Goal: Ask a question: Seek information or help from site administrators or community

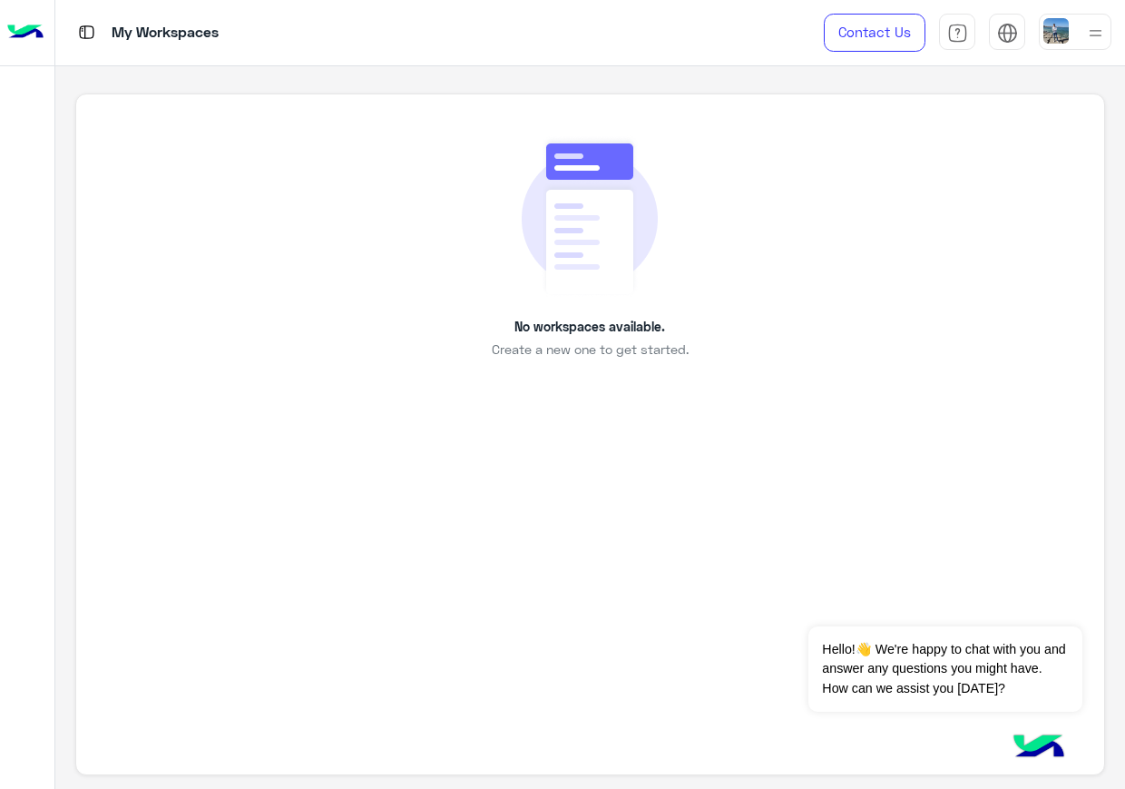
click at [1064, 32] on img at bounding box center [1056, 30] width 25 height 25
click at [961, 138] on link "Profile" at bounding box center [943, 145] width 37 height 15
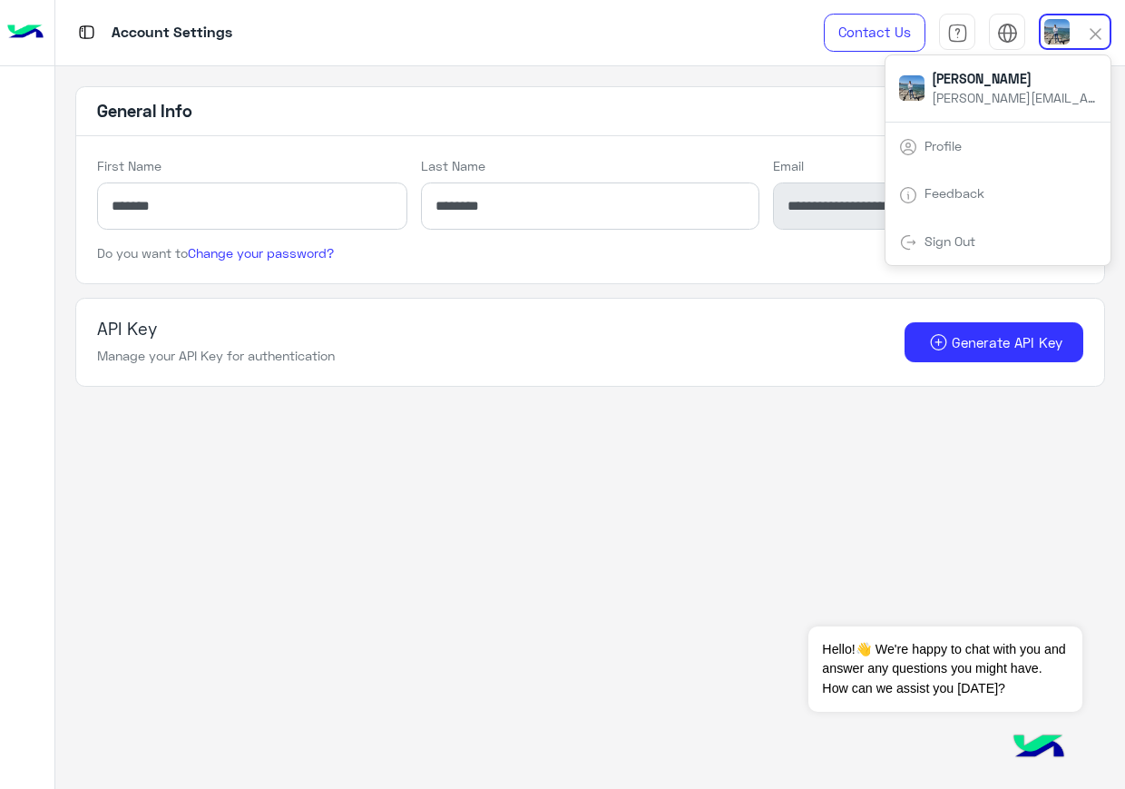
click at [528, 283] on div "**********" at bounding box center [589, 236] width 1029 height 300
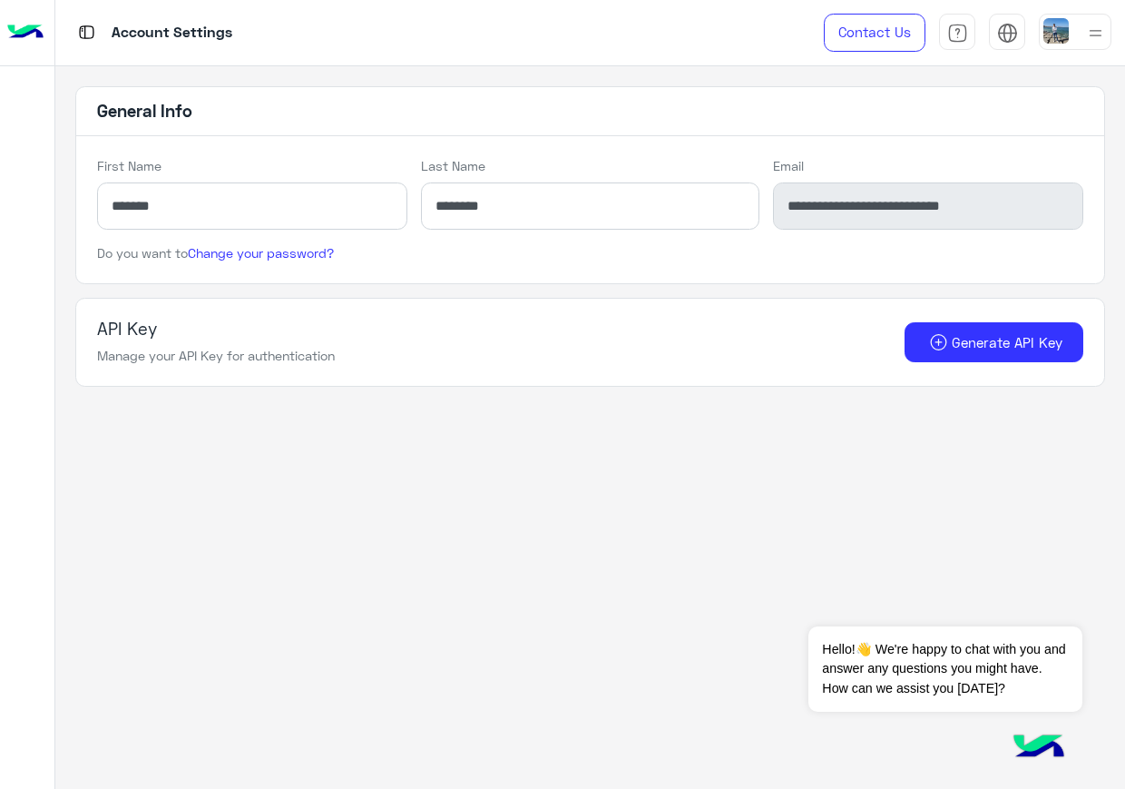
click at [31, 26] on img at bounding box center [25, 33] width 36 height 38
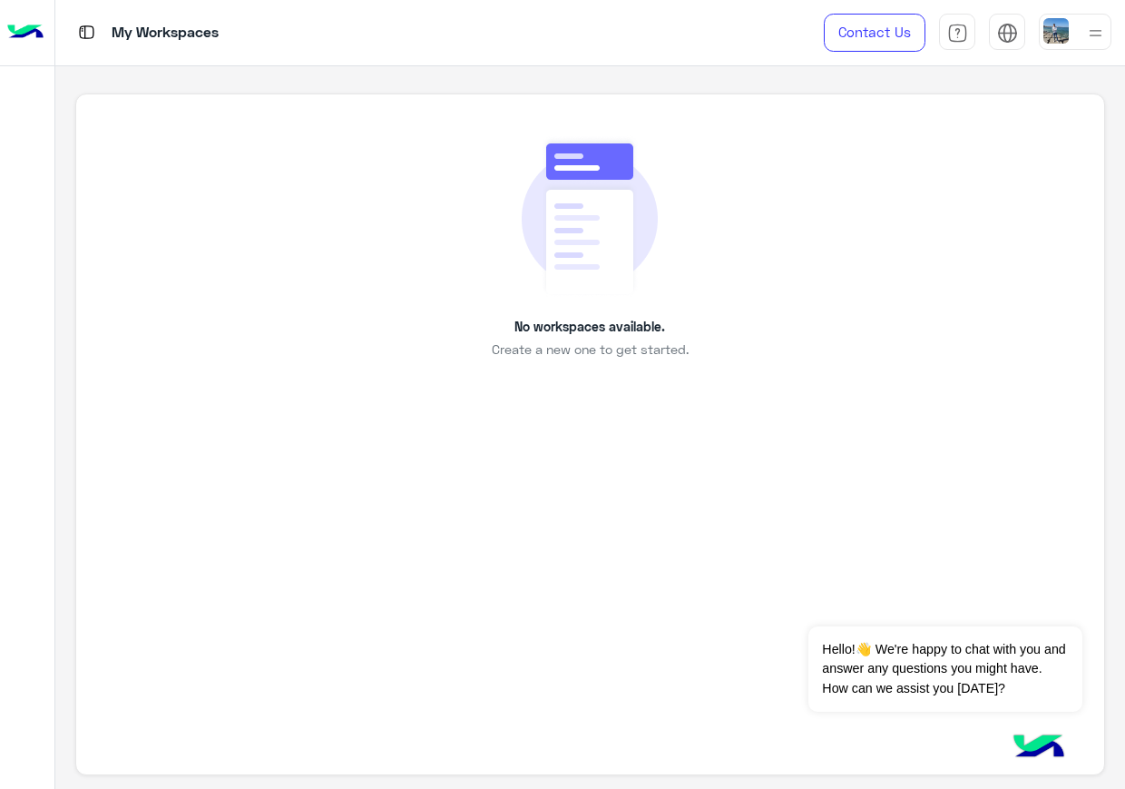
click at [1021, 740] on img at bounding box center [1039, 748] width 64 height 64
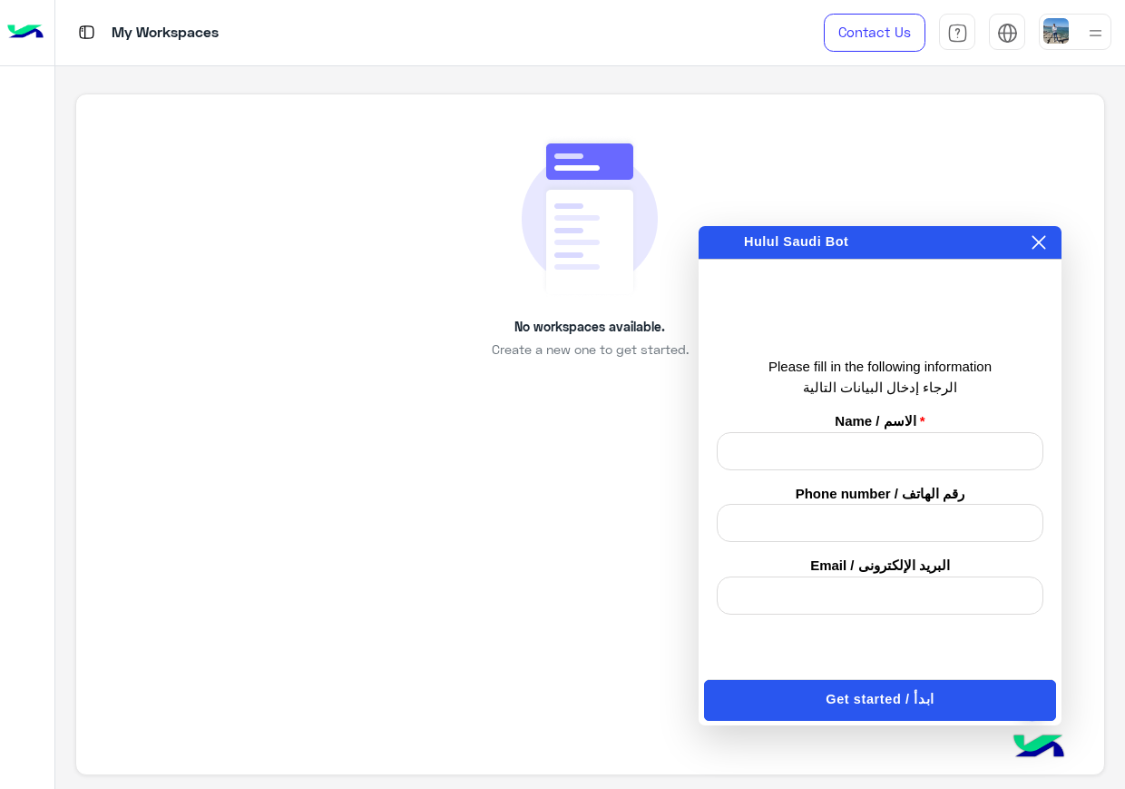
click at [909, 453] on input "text" at bounding box center [880, 451] width 327 height 38
type input "****"
click button "Get started / ابدأ" at bounding box center [880, 700] width 352 height 41
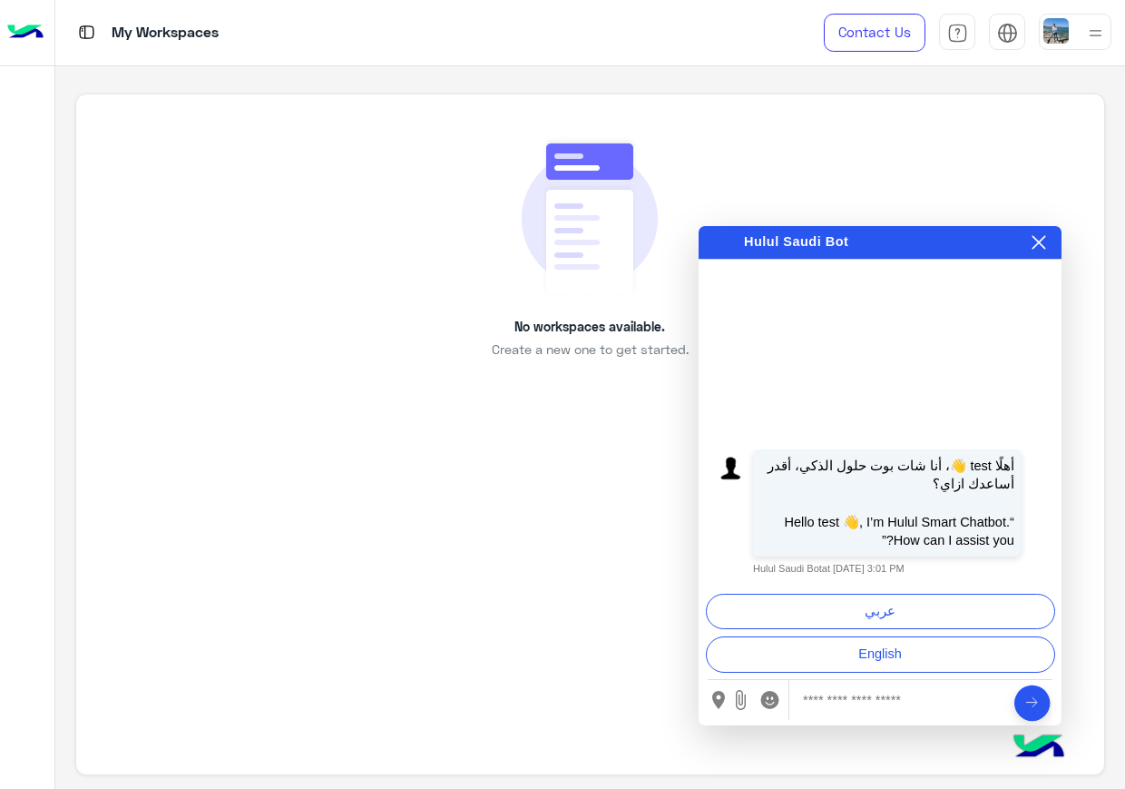
click at [884, 693] on input "text" at bounding box center [900, 700] width 195 height 40
type input "**"
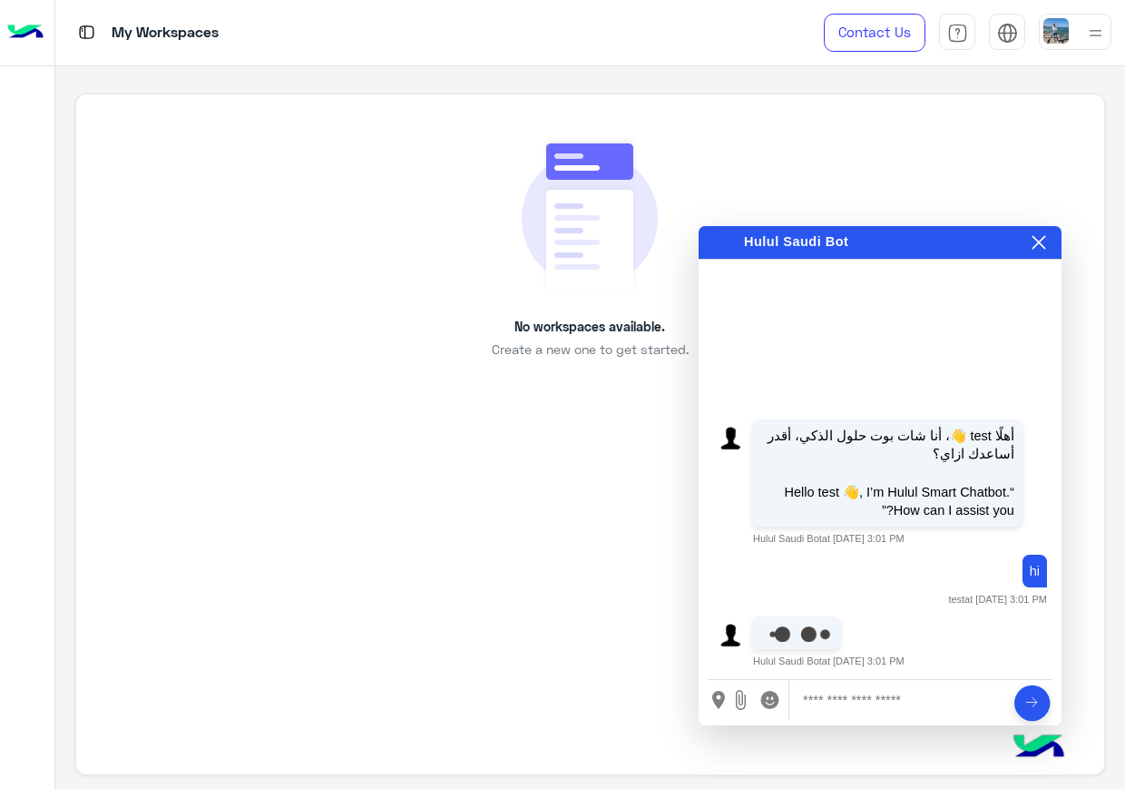
scroll to position [17, 0]
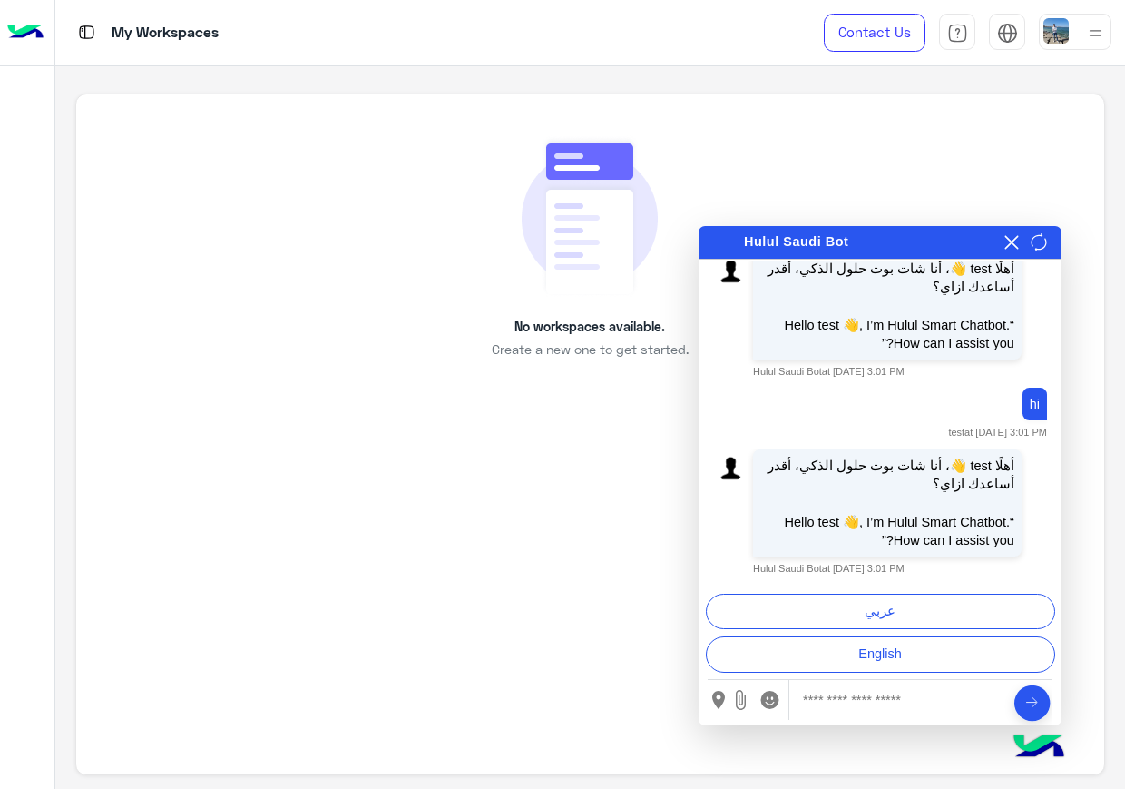
click at [862, 657] on div at bounding box center [880, 675] width 363 height 36
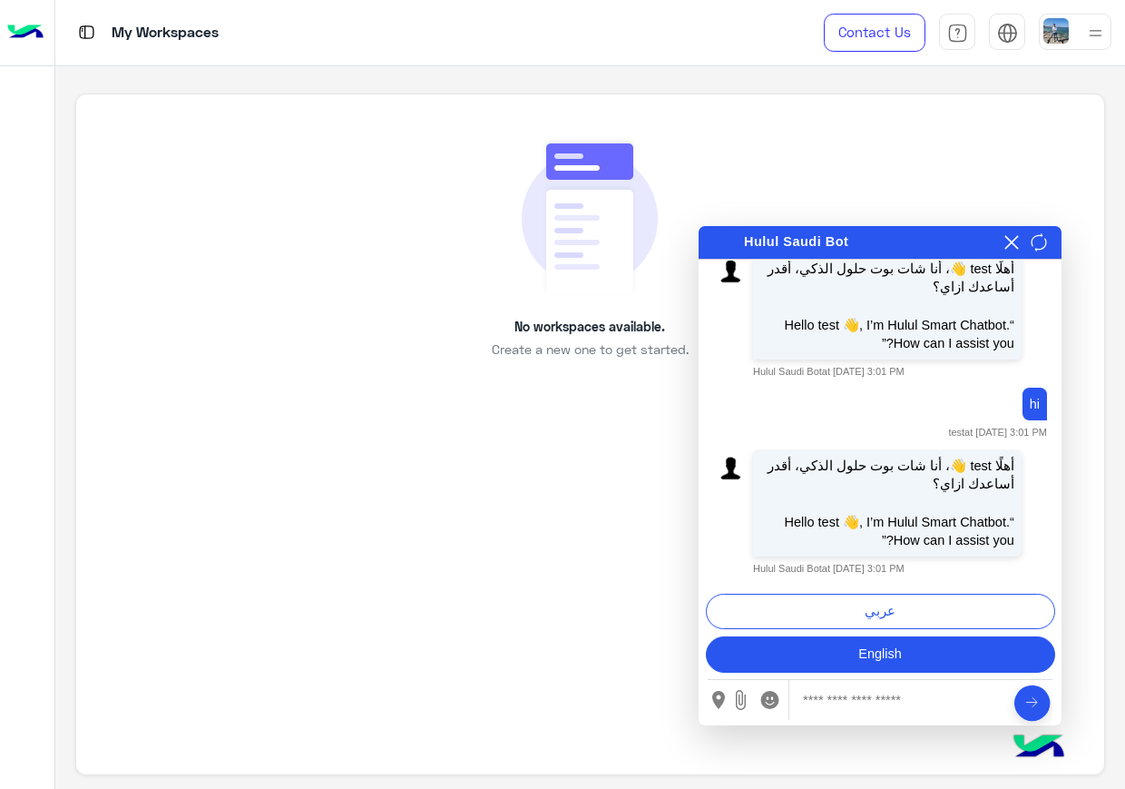
click at [881, 647] on button "English" at bounding box center [880, 654] width 349 height 36
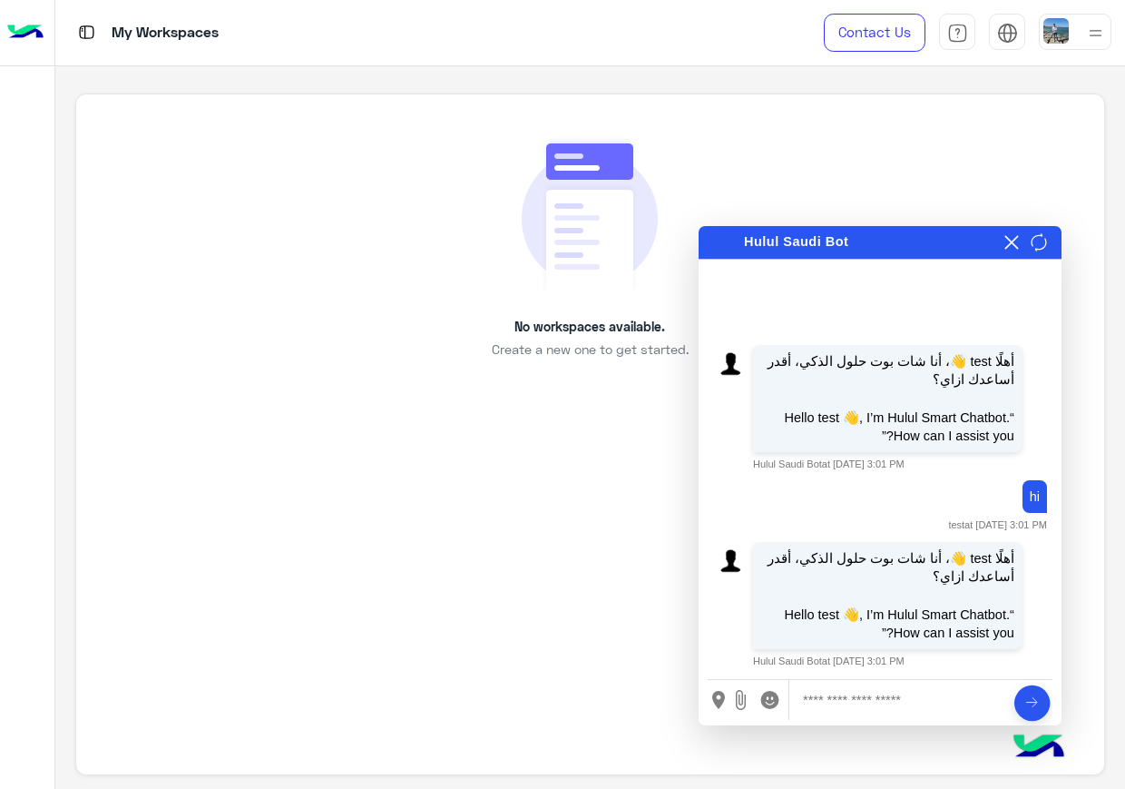
scroll to position [107, 0]
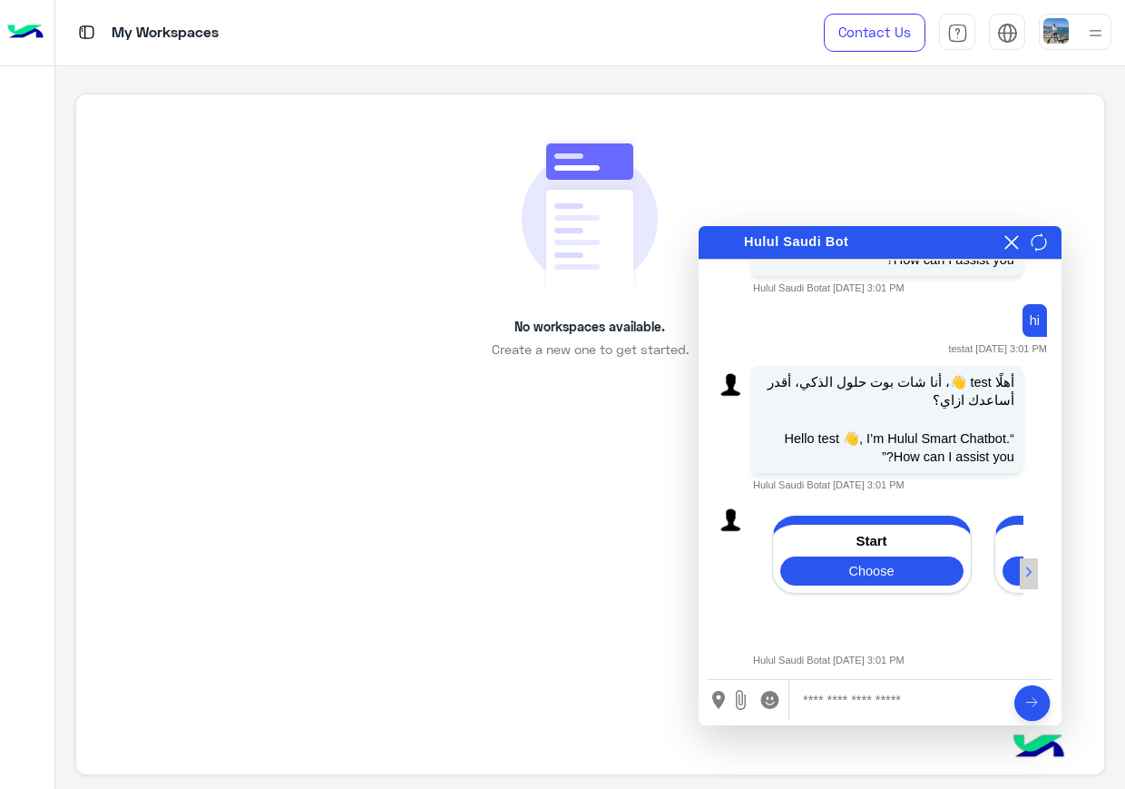
click at [1026, 570] on button "›" at bounding box center [1029, 573] width 19 height 31
click at [755, 568] on button "‹" at bounding box center [755, 573] width 19 height 31
click at [884, 564] on button "Choose" at bounding box center [869, 570] width 183 height 29
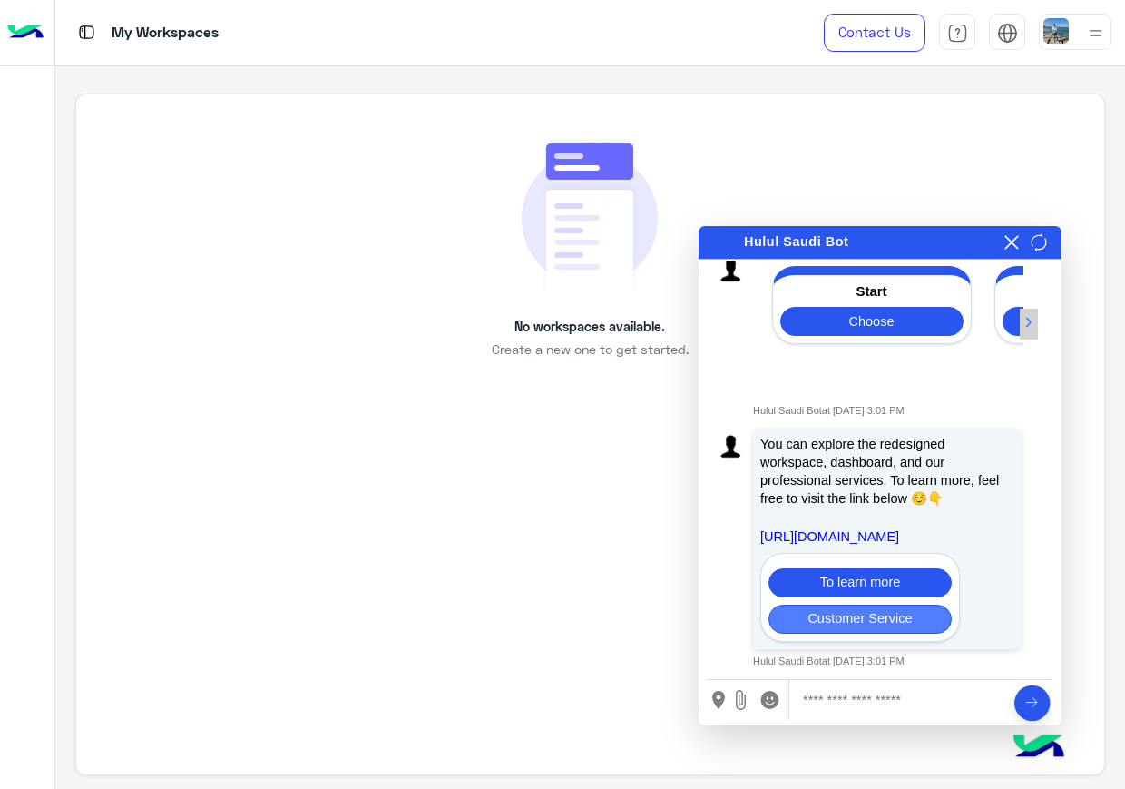
click at [865, 623] on button "Customer Service" at bounding box center [860, 618] width 183 height 29
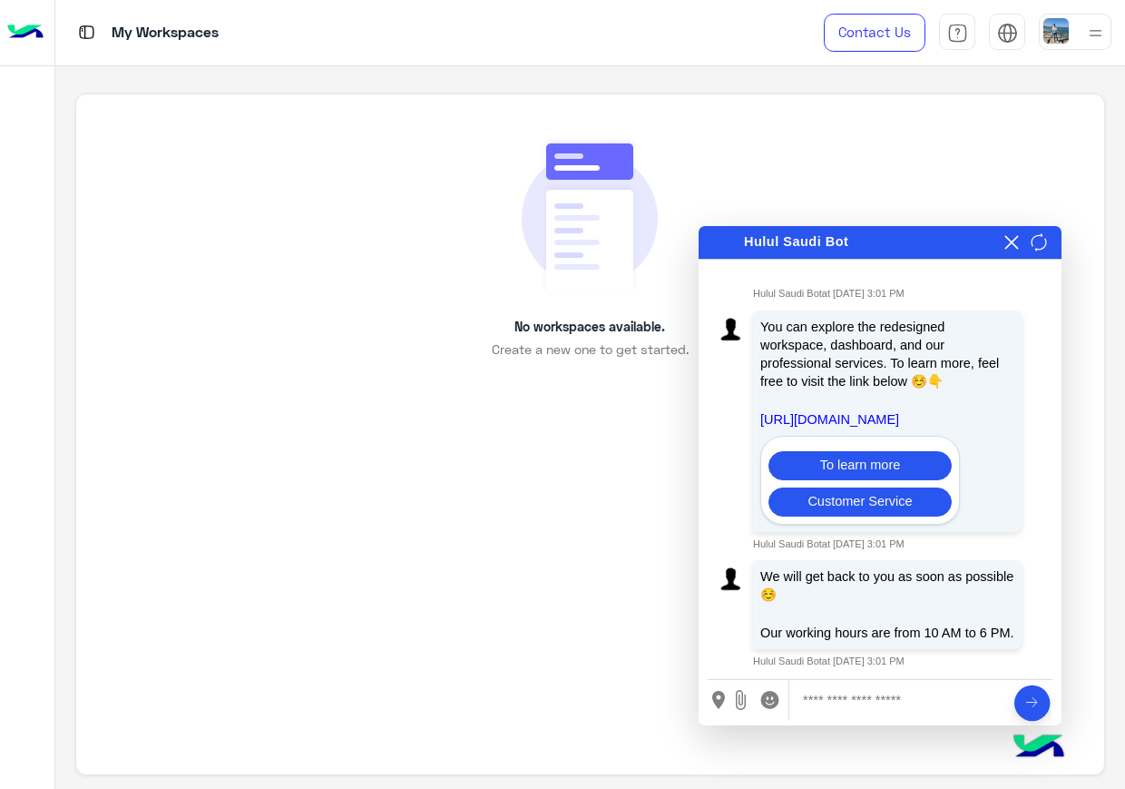
scroll to position [678, 0]
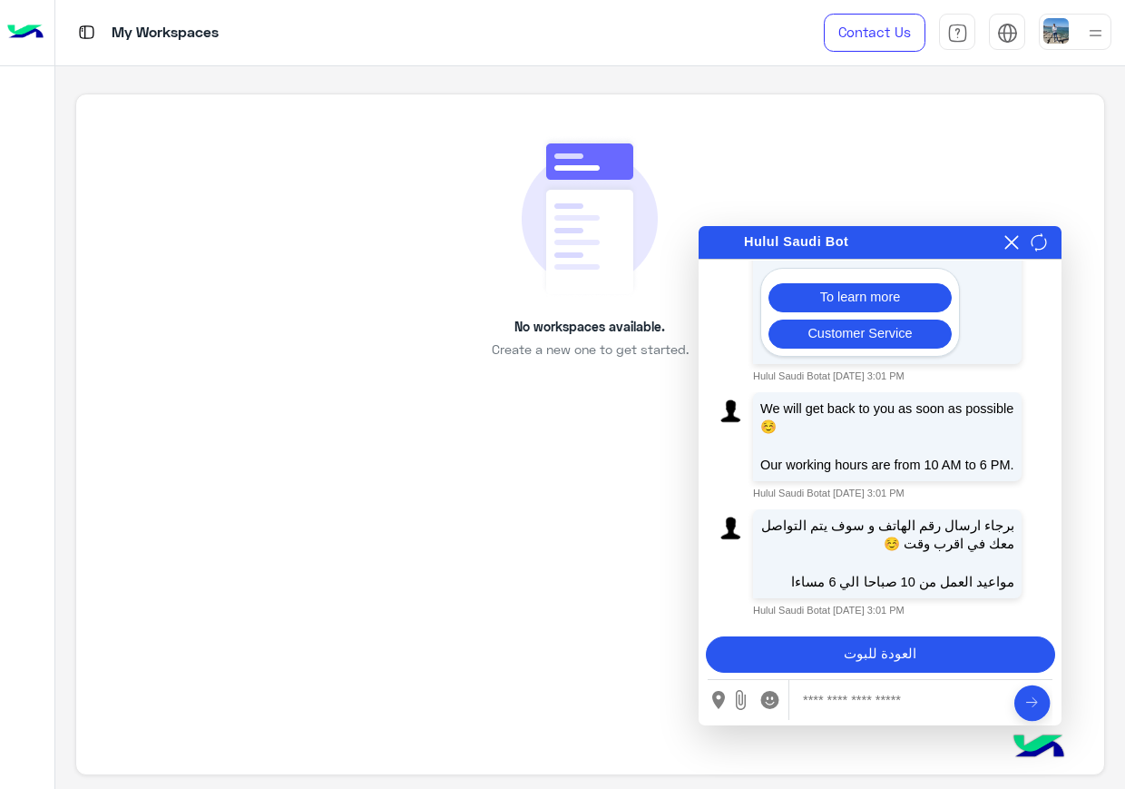
click at [869, 653] on button "العودة للبوت" at bounding box center [880, 654] width 349 height 36
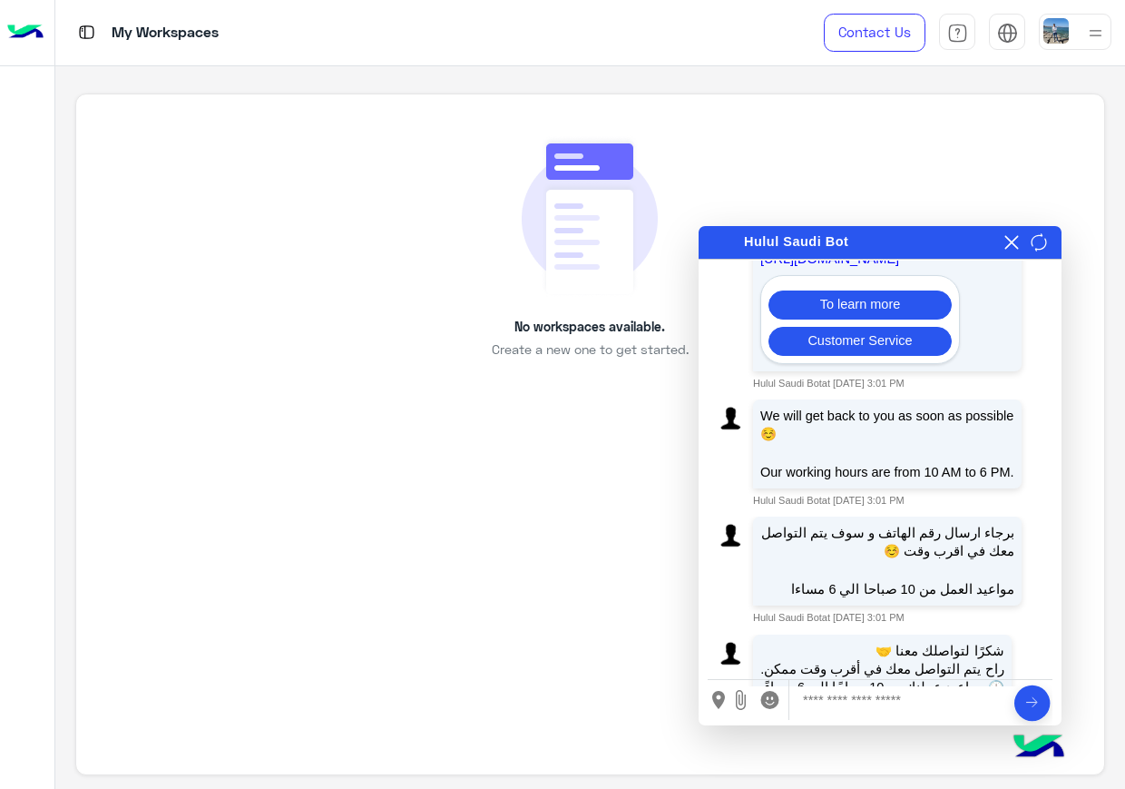
scroll to position [725, 0]
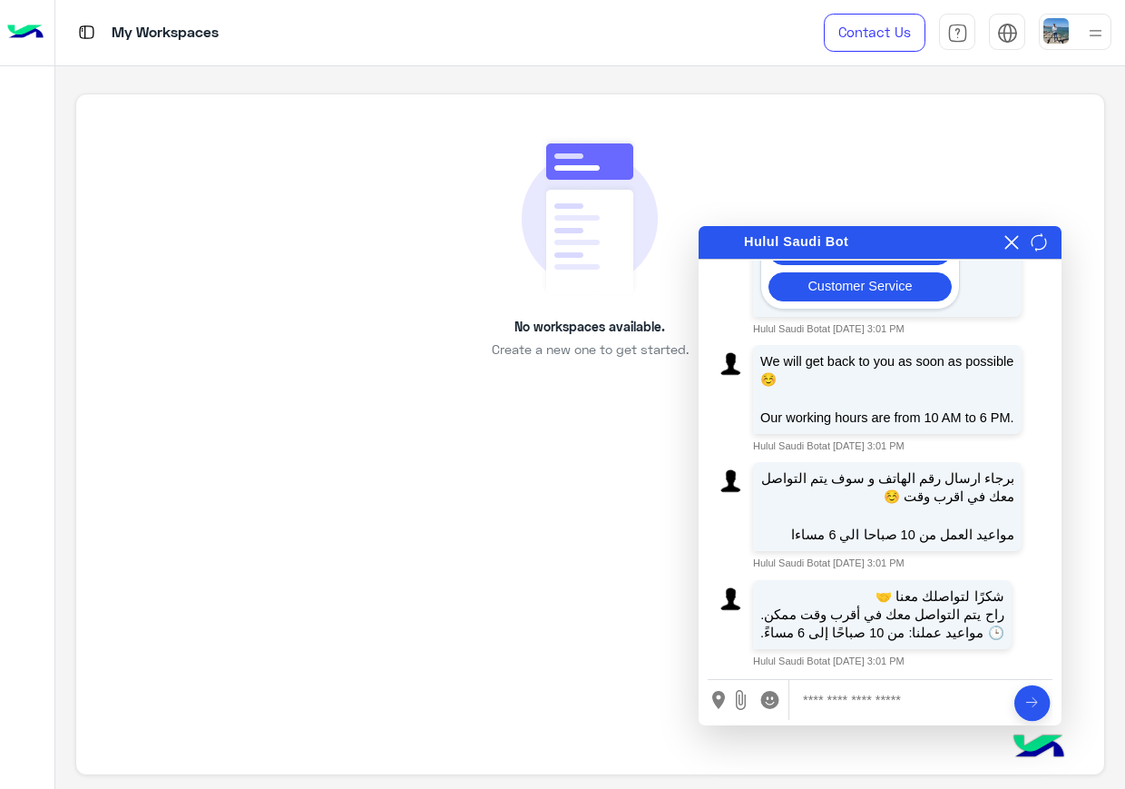
click at [1007, 250] on button at bounding box center [1012, 242] width 18 height 20
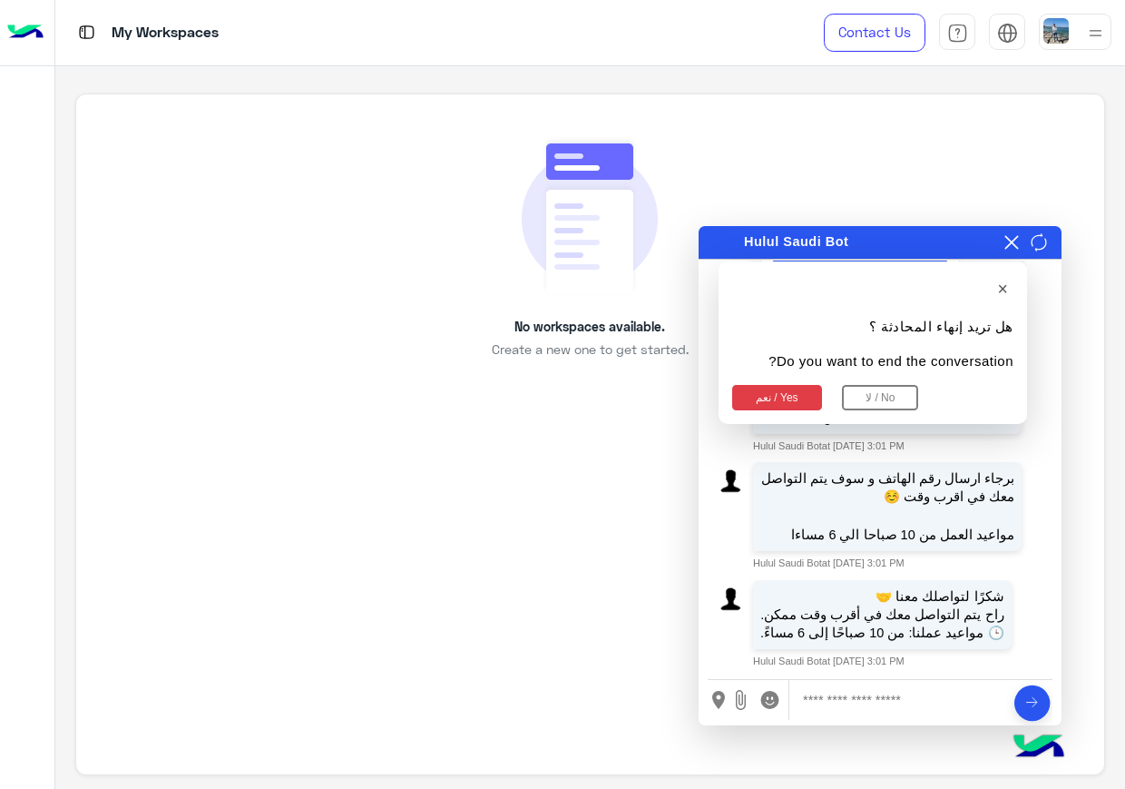
click at [754, 395] on button "نعم / Yes" at bounding box center [777, 397] width 90 height 25
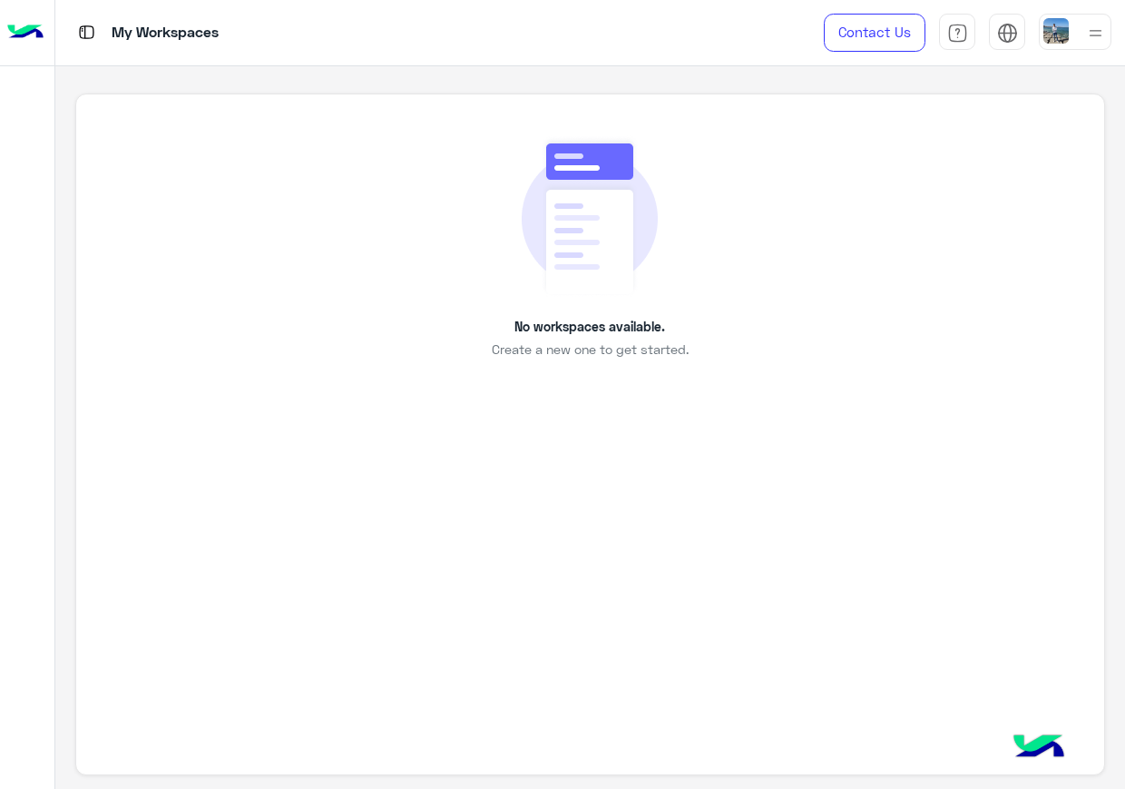
click at [929, 569] on div "No workspaces available. Create a new one to get started." at bounding box center [589, 434] width 1029 height 682
